Goal: Information Seeking & Learning: Find specific fact

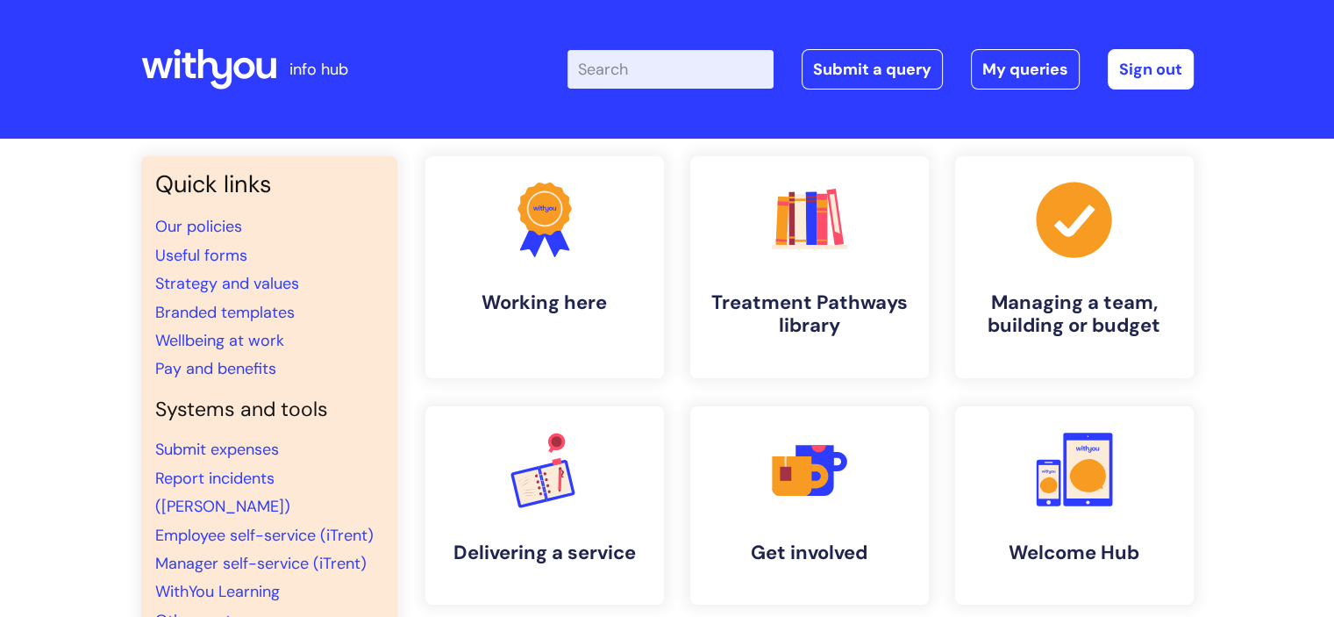
click at [615, 69] on input "Enter your search term here..." at bounding box center [671, 69] width 206 height 39
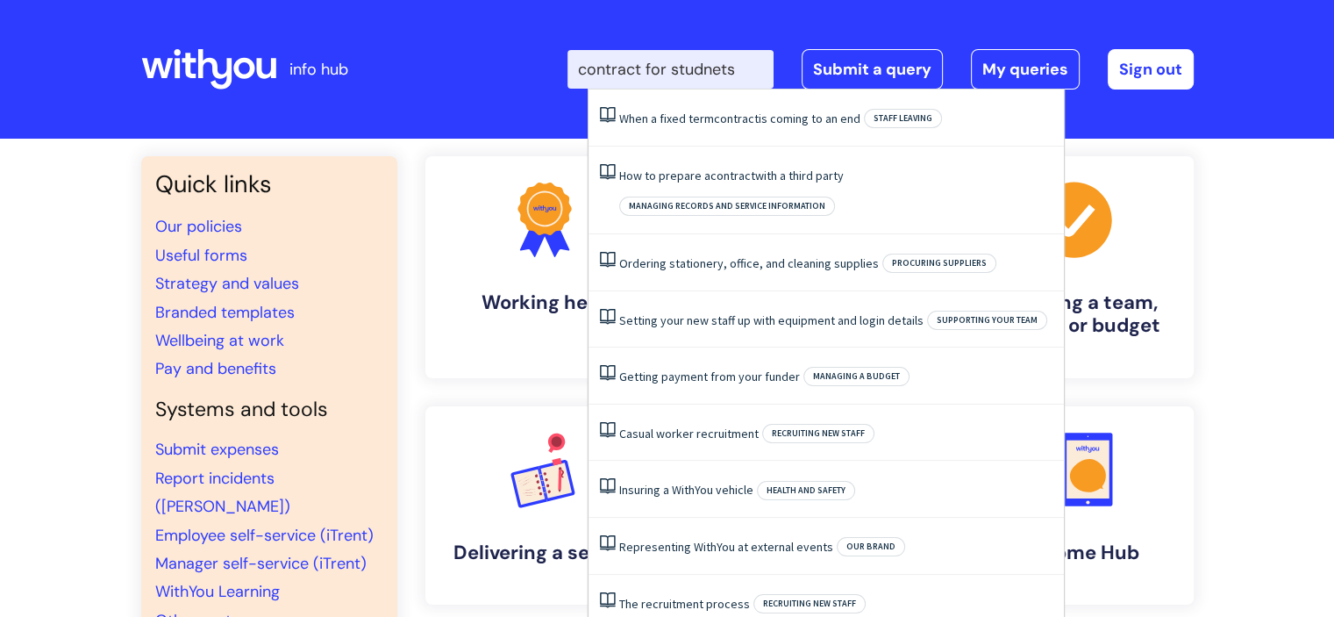
click button "Search" at bounding box center [0, 0] width 0 height 0
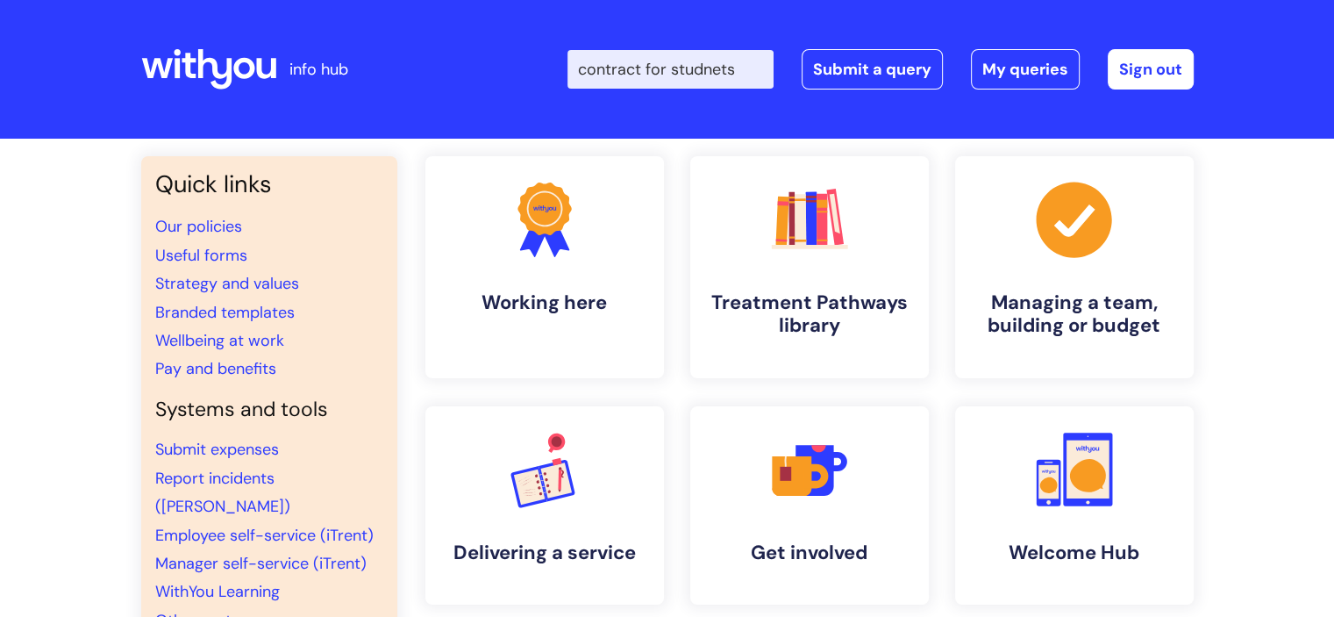
type input "contract for studnet"
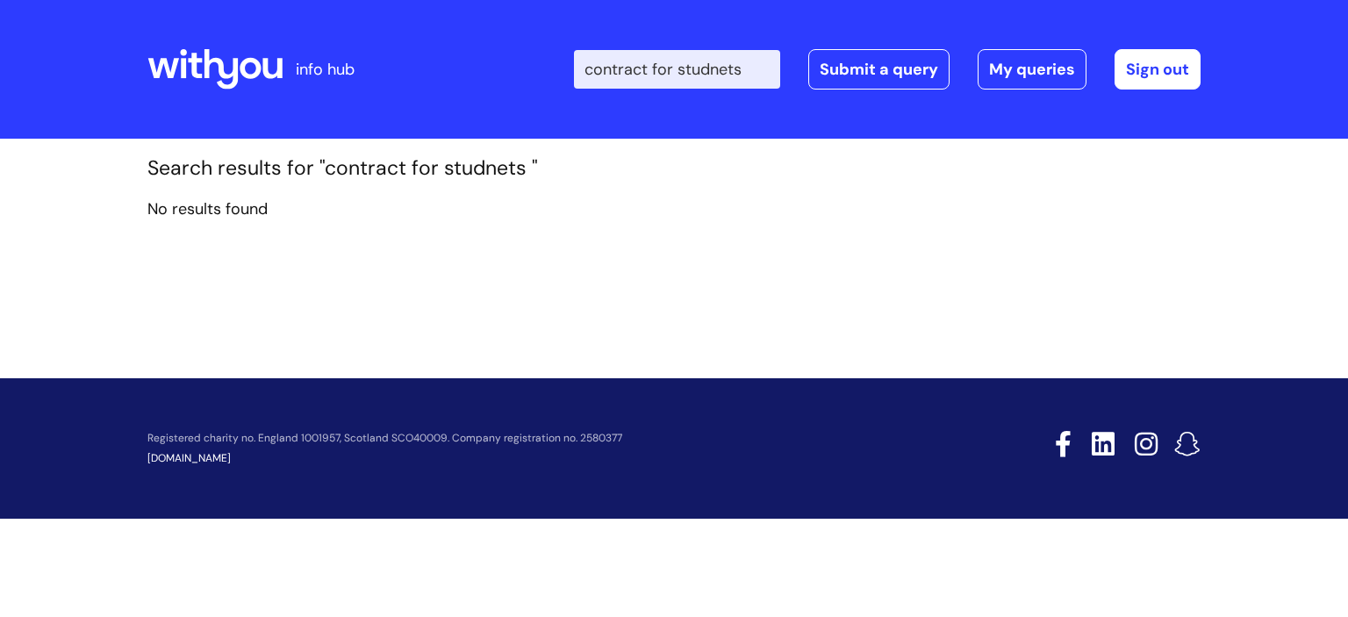
click at [760, 75] on input "contract for studnets" at bounding box center [677, 69] width 206 height 39
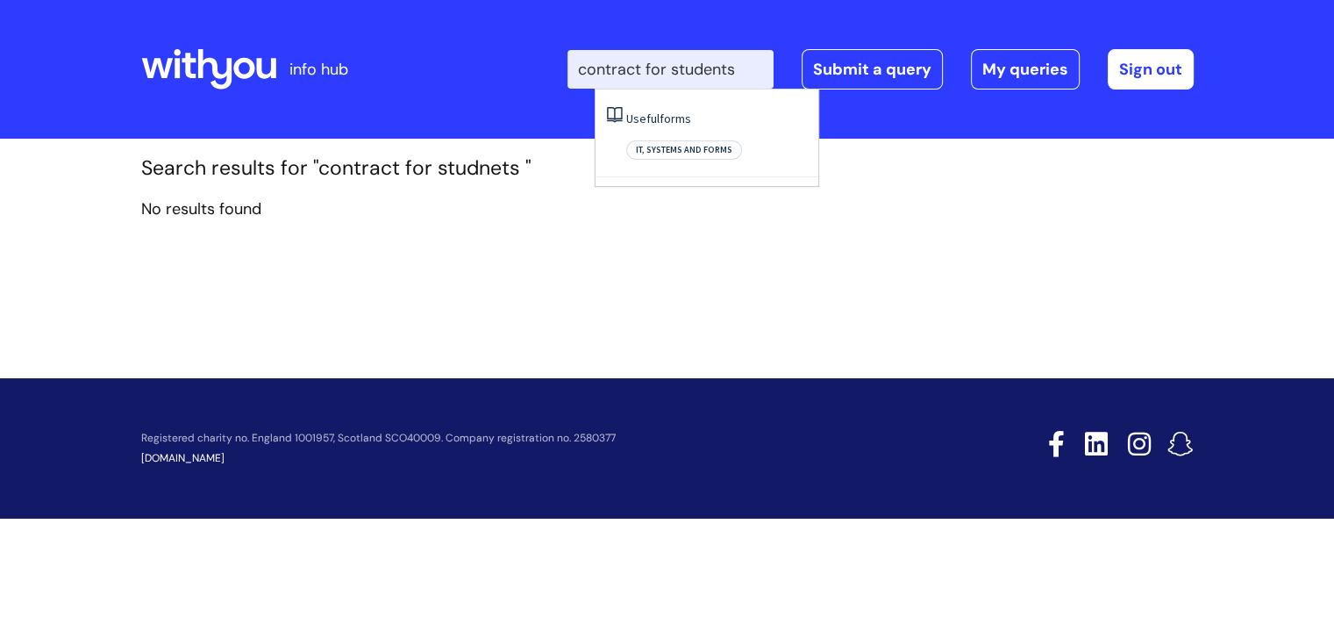
type input "contract for students"
click button "Search" at bounding box center [0, 0] width 0 height 0
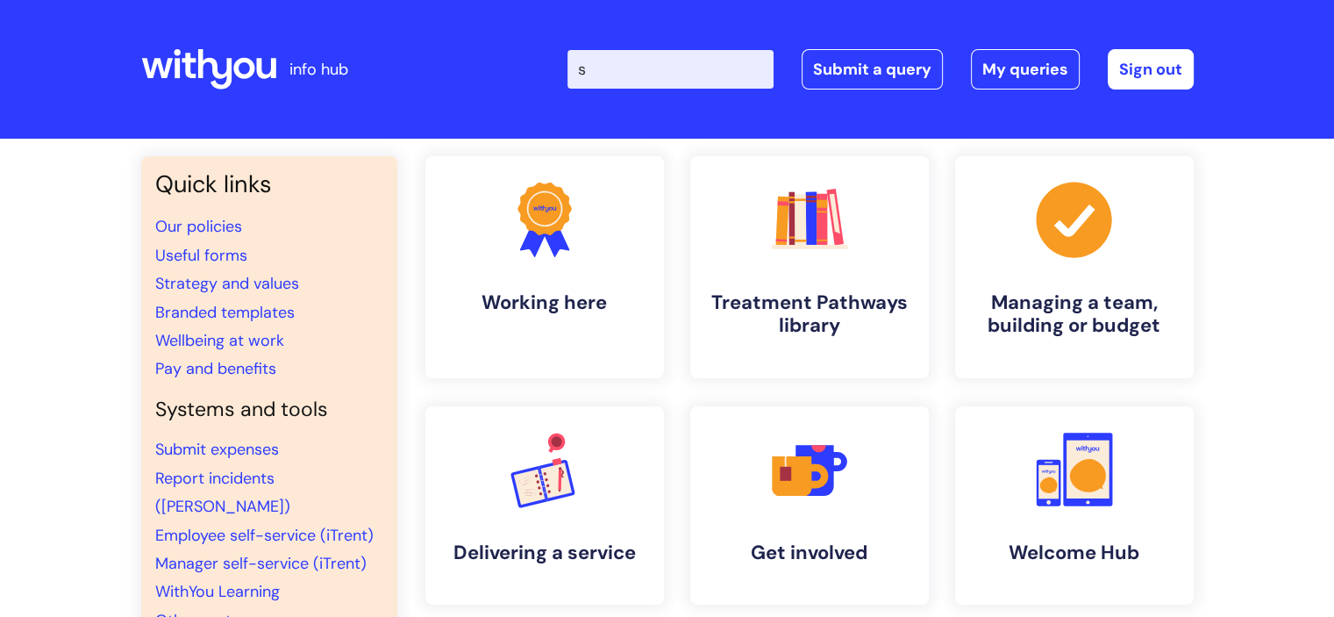
click at [643, 76] on input "s" at bounding box center [671, 69] width 206 height 39
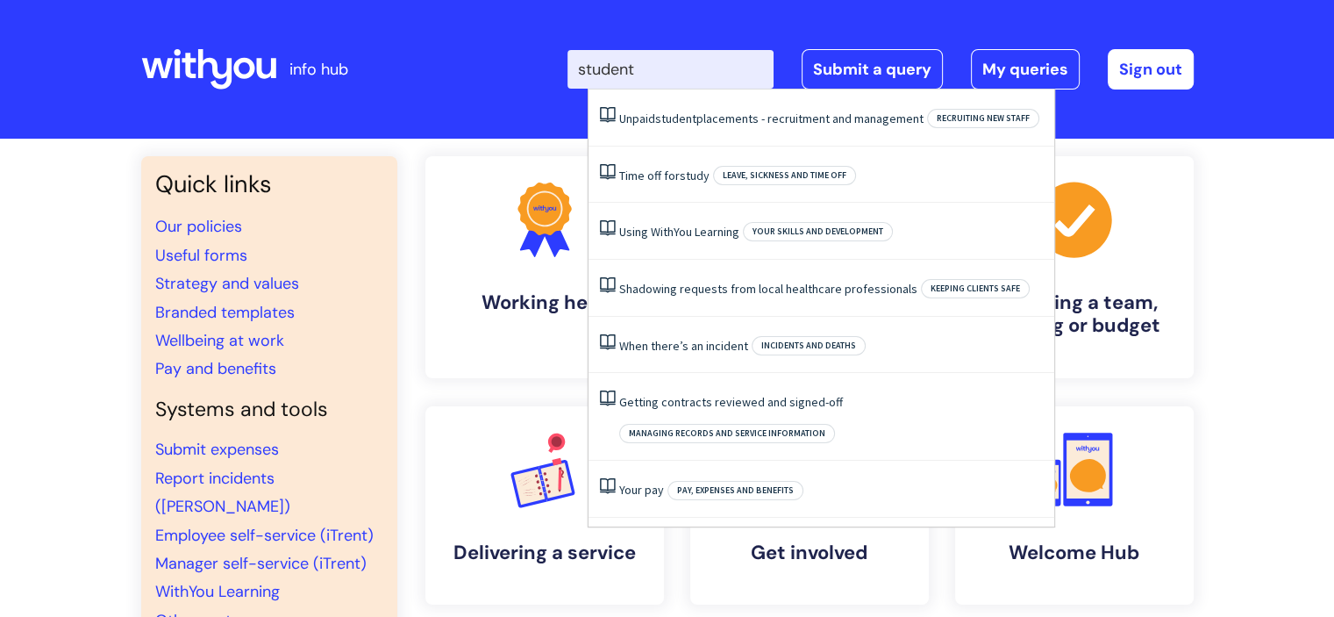
type input "students"
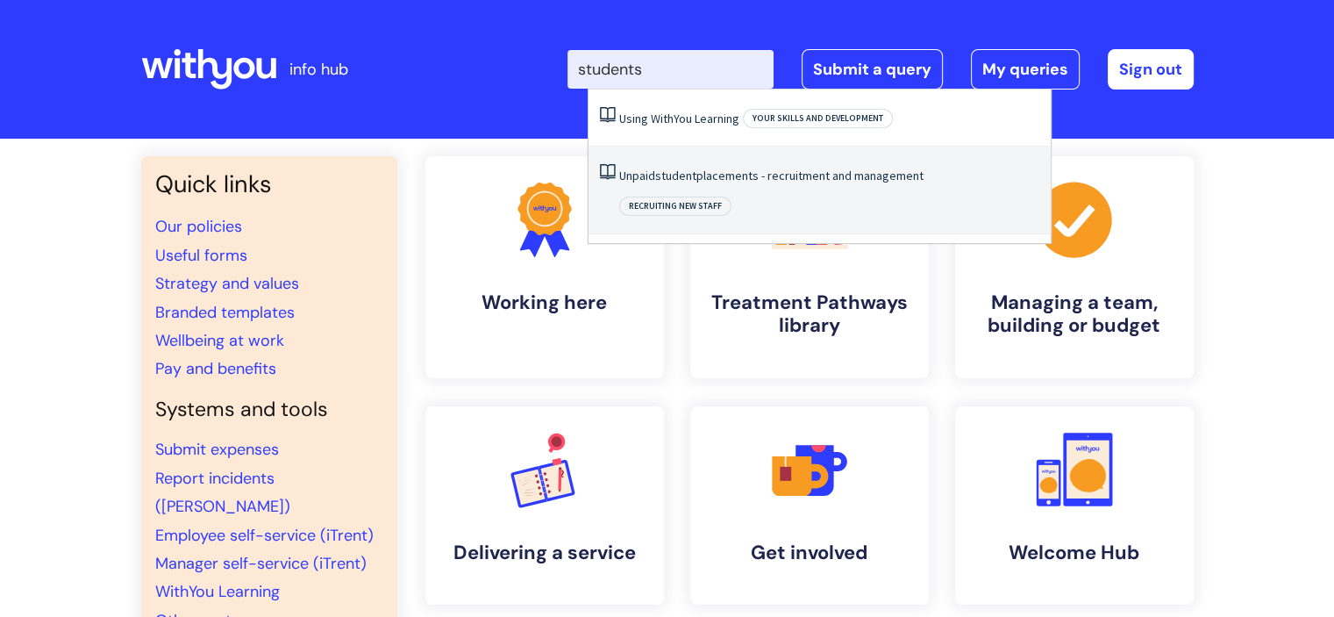
click at [871, 181] on link "Unpaid student placements - recruitment and management" at bounding box center [771, 176] width 304 height 16
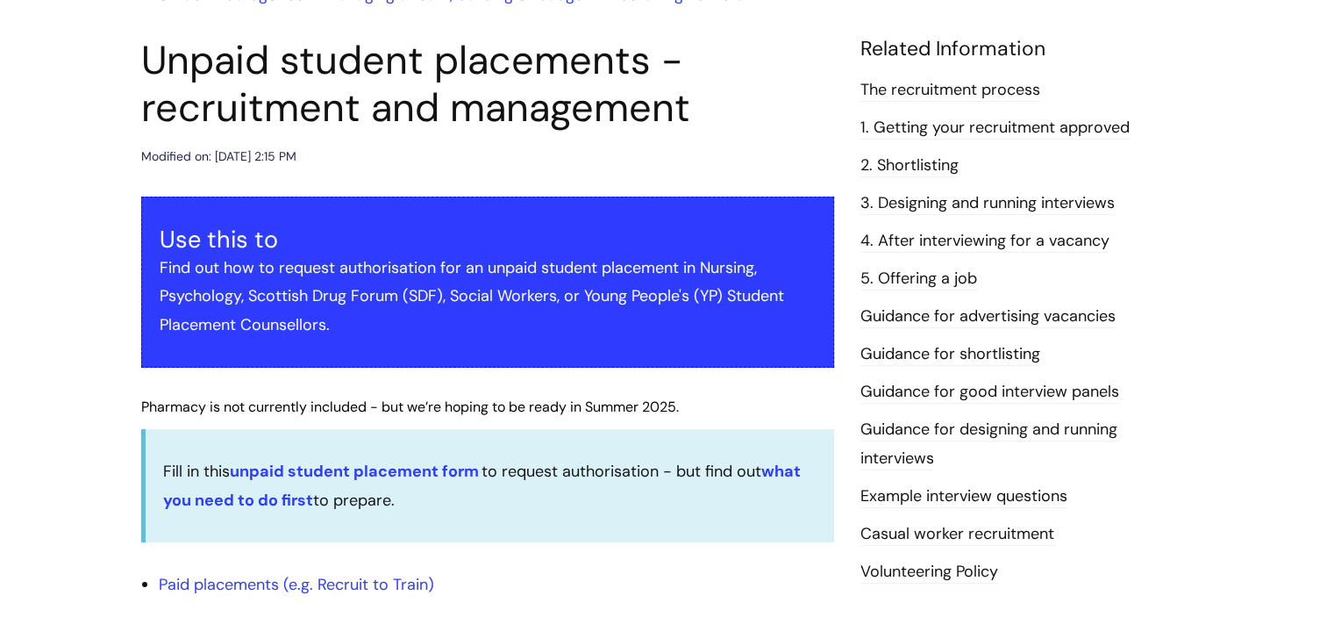
scroll to position [188, 0]
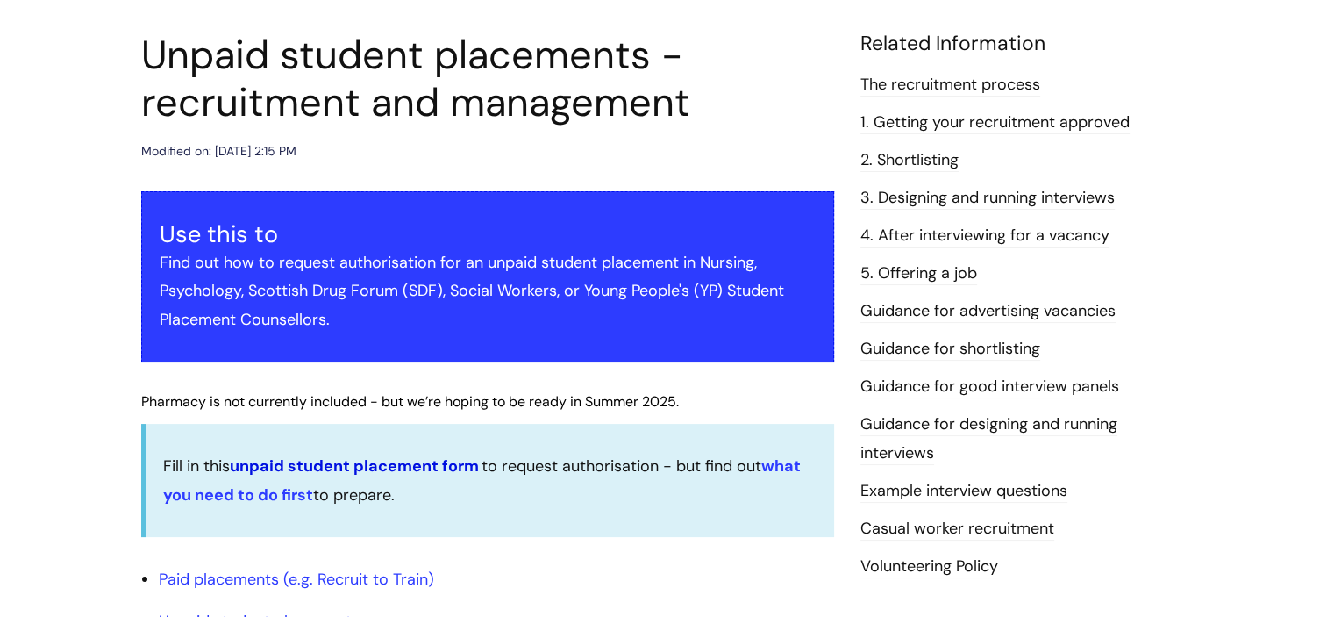
click at [435, 462] on link "unpaid student placement form" at bounding box center [354, 465] width 249 height 21
